Goal: Information Seeking & Learning: Check status

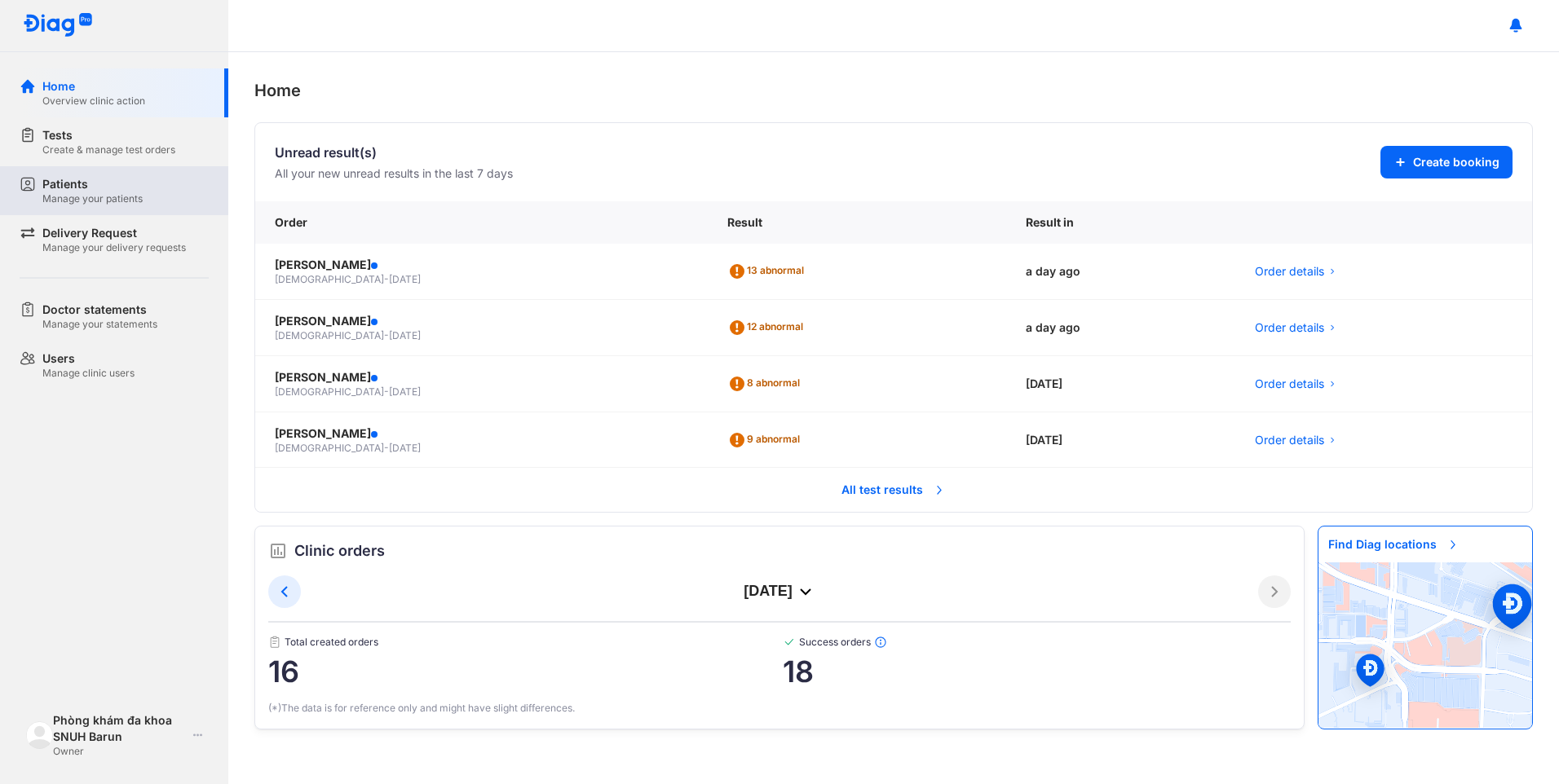
click at [65, 199] on div "Manage your patients" at bounding box center [93, 199] width 101 height 13
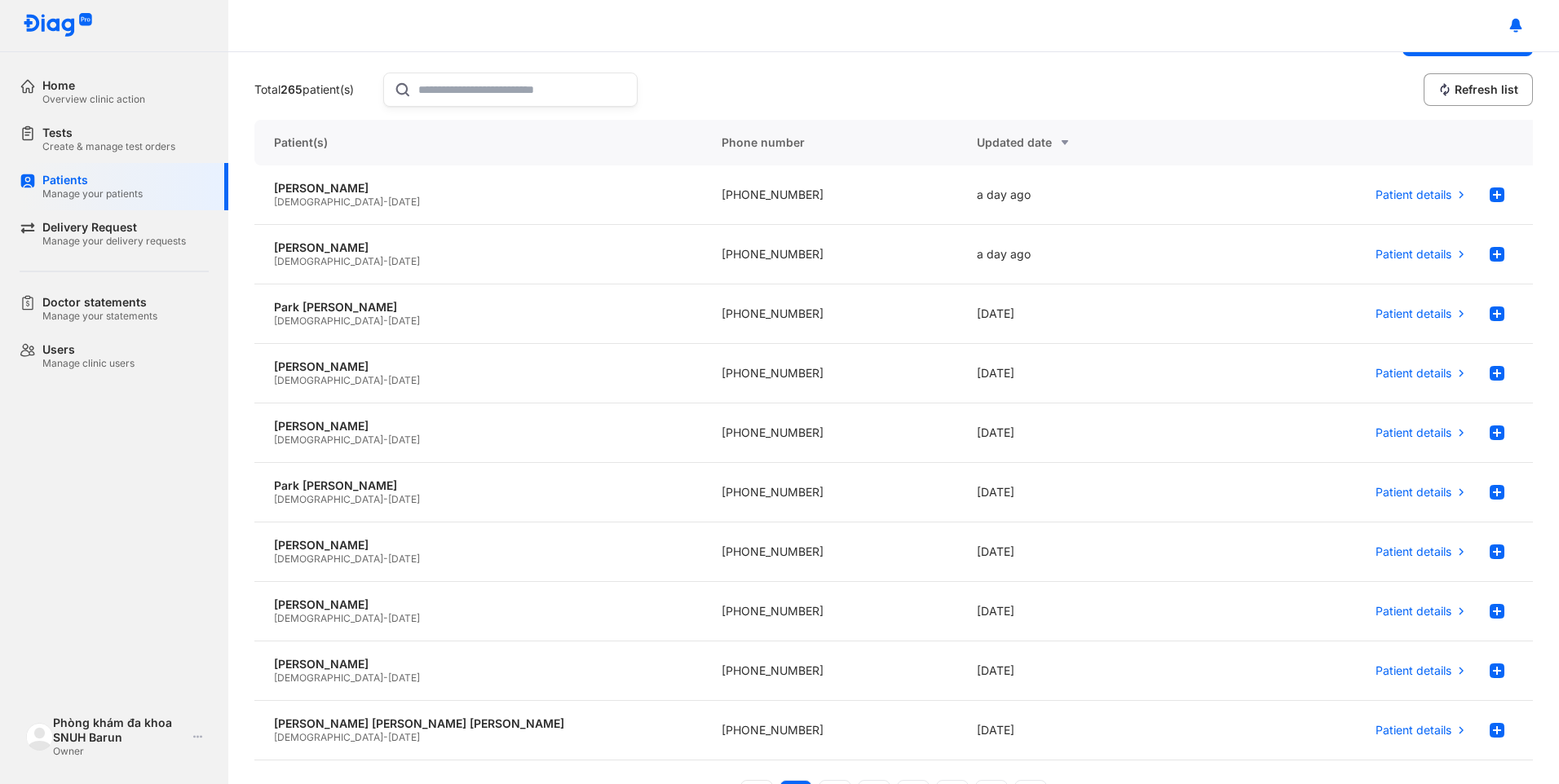
scroll to position [81, 0]
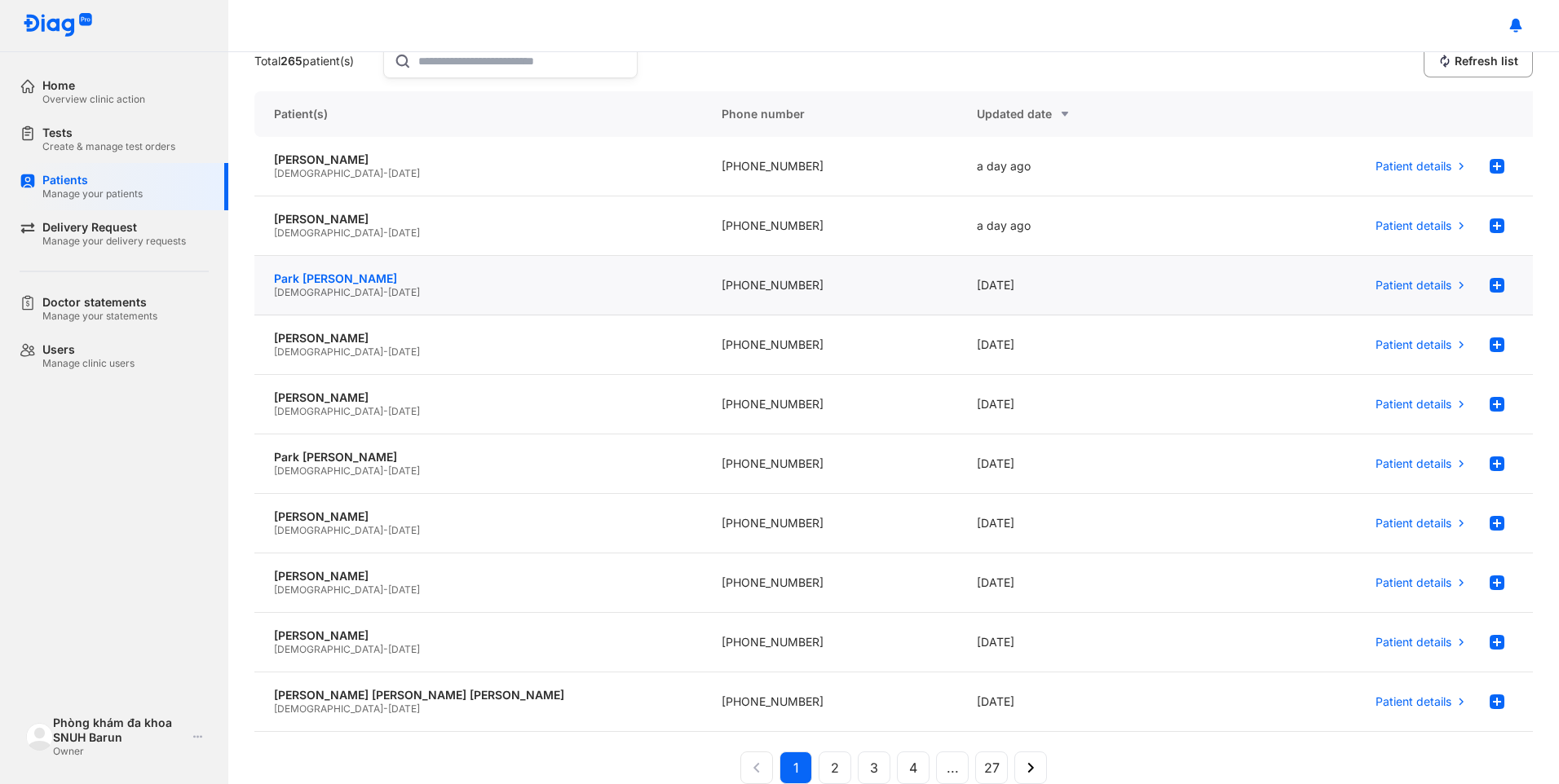
click at [328, 277] on div "Park [PERSON_NAME]" at bounding box center [478, 278] width 408 height 15
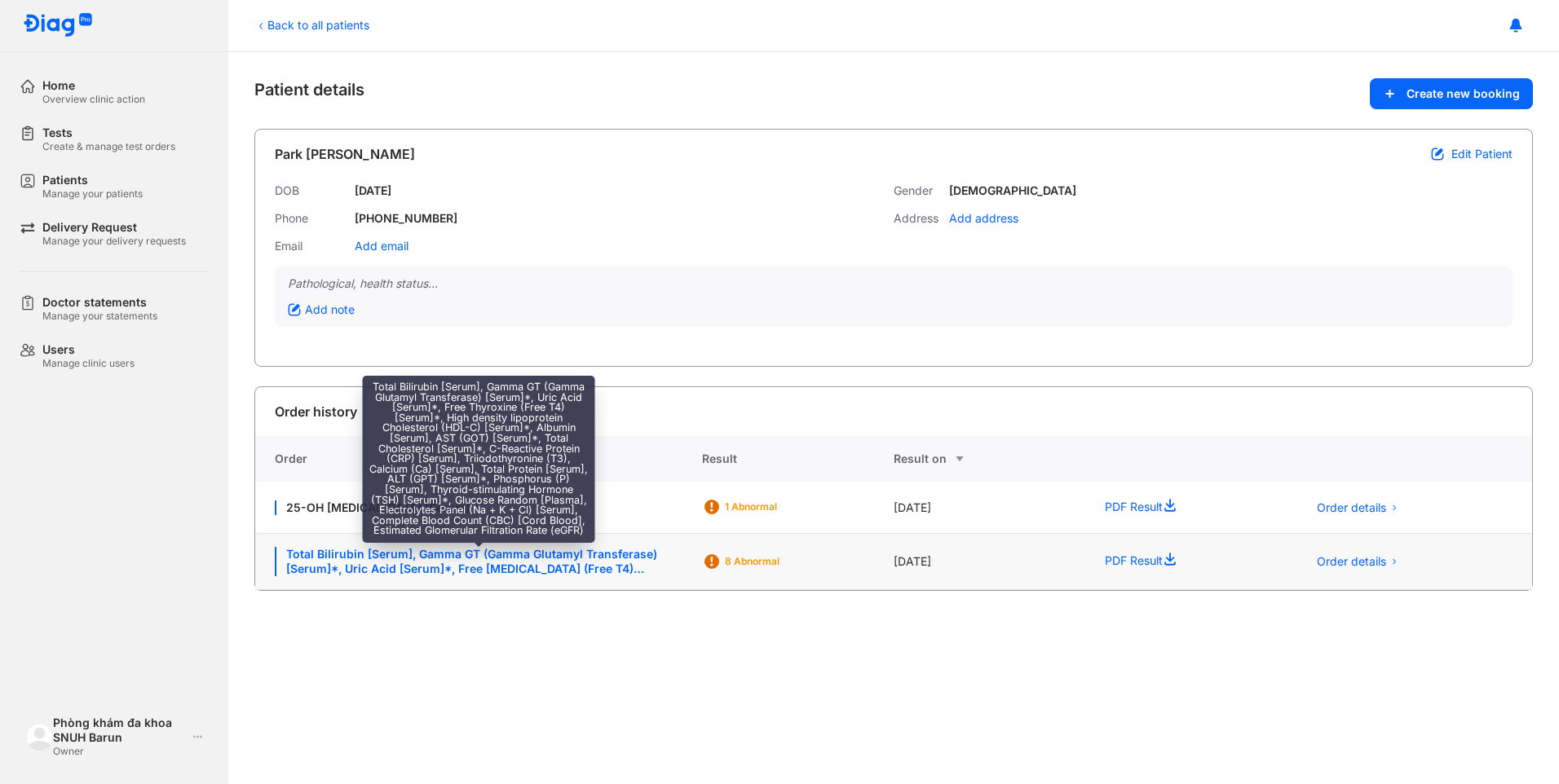
drag, startPoint x: 503, startPoint y: 567, endPoint x: 1092, endPoint y: 632, distance: 592.6
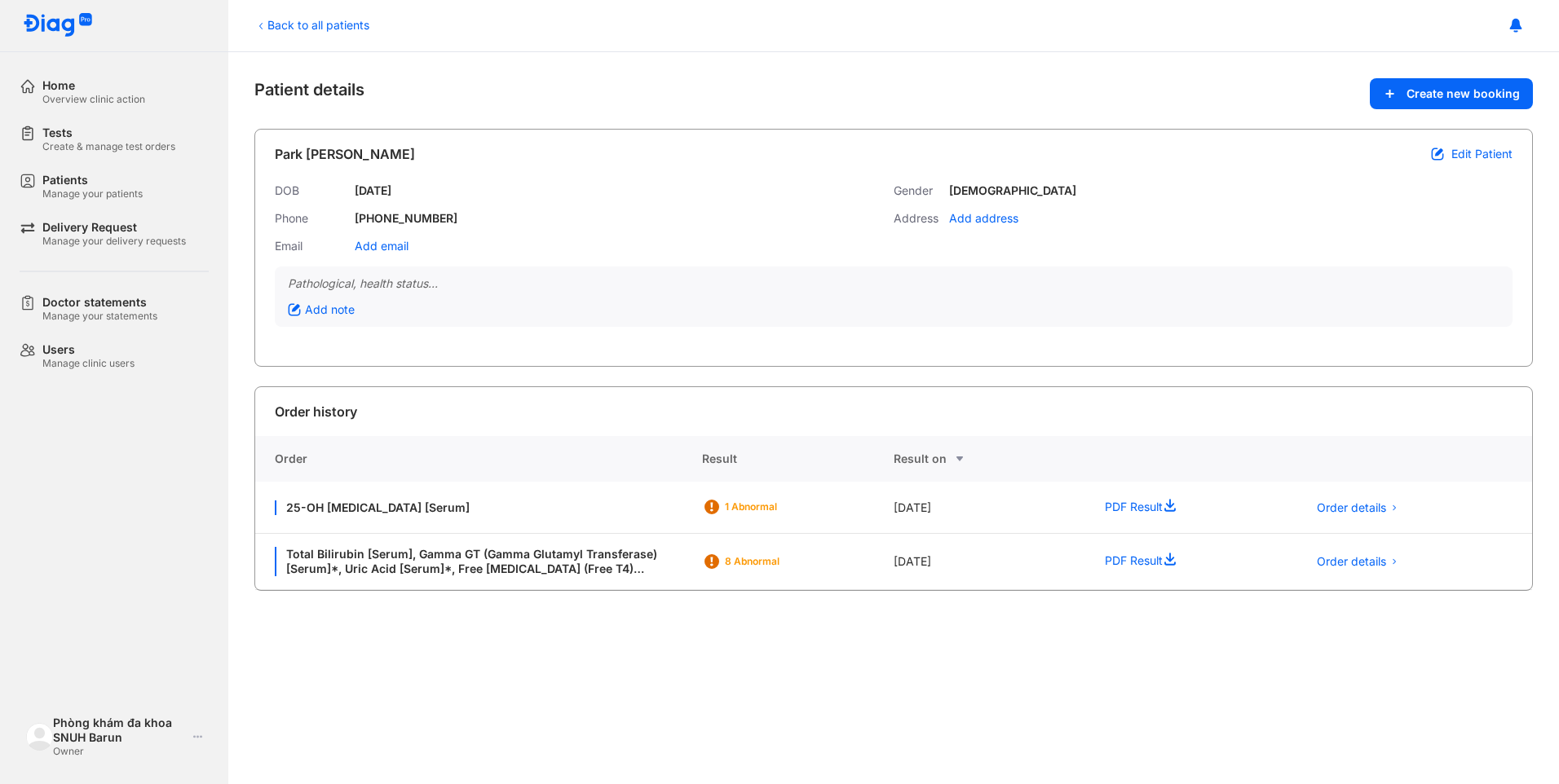
click at [503, 567] on div "Total Bilirubin [Serum], Gamma GT (Gamma Glutamyl Transferase) [Serum]*, Uric A…" at bounding box center [479, 561] width 408 height 29
